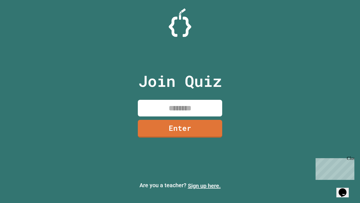
click at [204, 186] on link "Sign up here." at bounding box center [204, 185] width 33 height 7
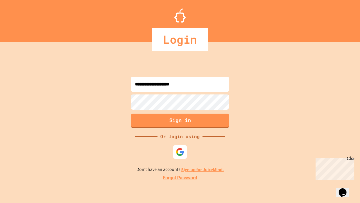
type input "**********"
